Goal: Information Seeking & Learning: Learn about a topic

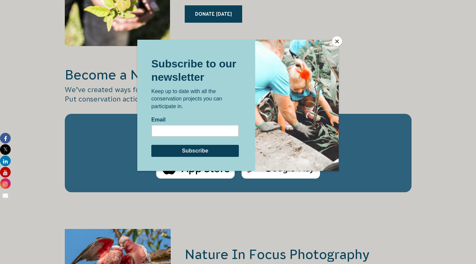
scroll to position [968, 0]
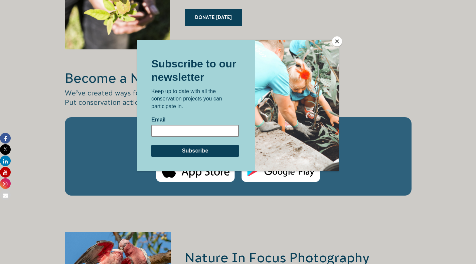
click at [163, 131] on input "Email" at bounding box center [194, 131] width 87 height 12
type input "cantieni@bigpond.net.au"
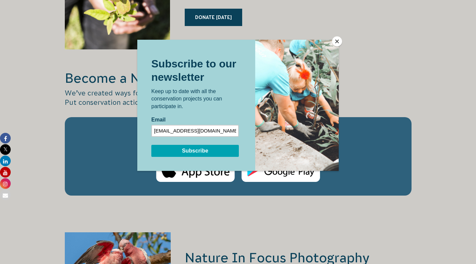
click at [192, 151] on input "Subscribe" at bounding box center [194, 151] width 87 height 12
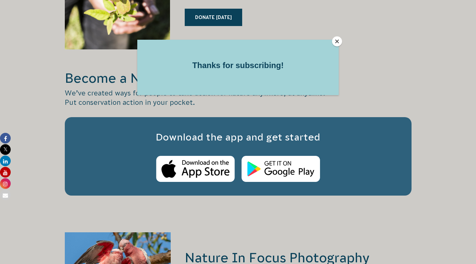
click at [335, 40] on button "Close" at bounding box center [337, 41] width 10 height 10
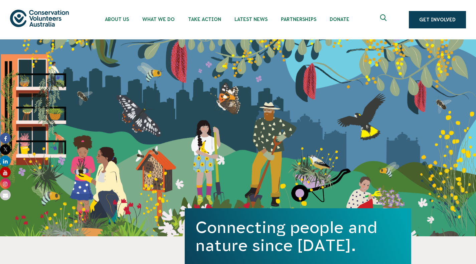
scroll to position [0, 0]
click at [285, 39] on ul "About Us Our Priorities Reconciliation Impact Our Board Our People Careers CVA …" at bounding box center [245, 19] width 294 height 39
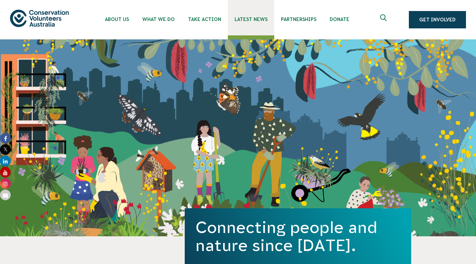
click at [274, 22] on link "Latest News" at bounding box center [251, 17] width 46 height 35
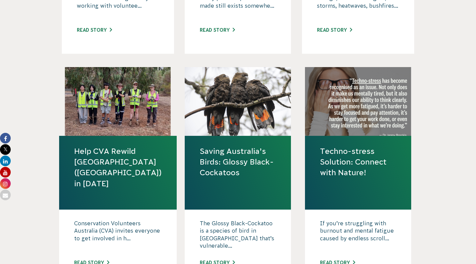
scroll to position [701, 0]
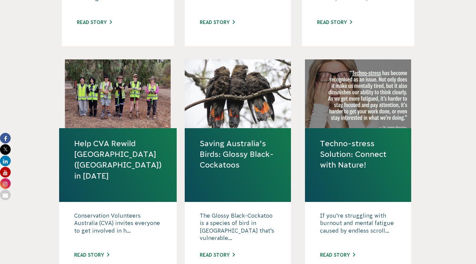
click at [232, 171] on link "Saving Australia’s Birds: Glossy Black-Cockatoos" at bounding box center [238, 154] width 76 height 32
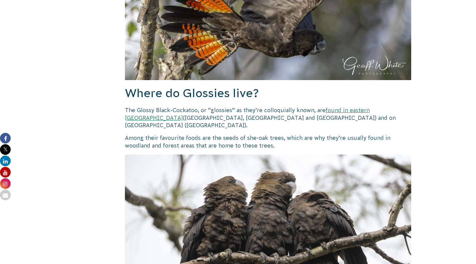
scroll to position [267, 0]
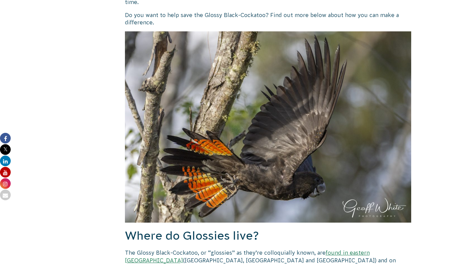
click at [255, 109] on img at bounding box center [268, 126] width 287 height 191
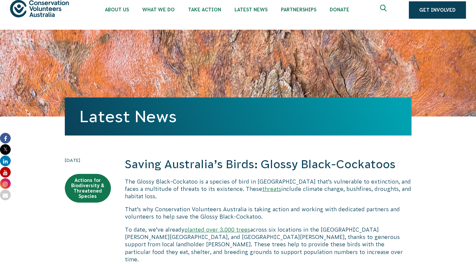
scroll to position [0, 0]
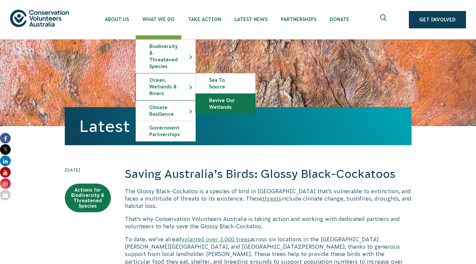
click at [225, 94] on link "Revive Our Wetlands" at bounding box center [225, 104] width 59 height 20
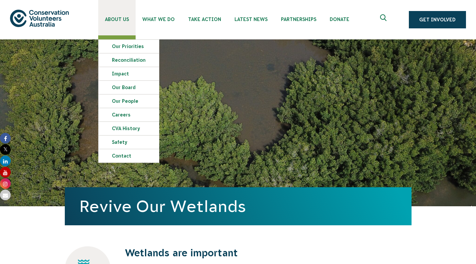
click at [124, 16] on link "About Us" at bounding box center [116, 17] width 37 height 35
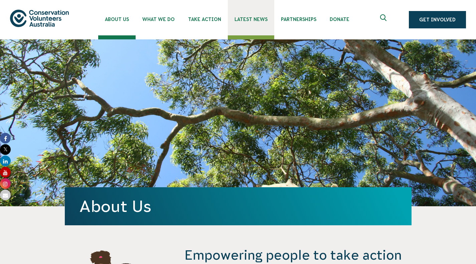
click at [267, 19] on span "Latest News" at bounding box center [250, 19] width 33 height 5
